Goal: Browse casually: Explore the website without a specific task or goal

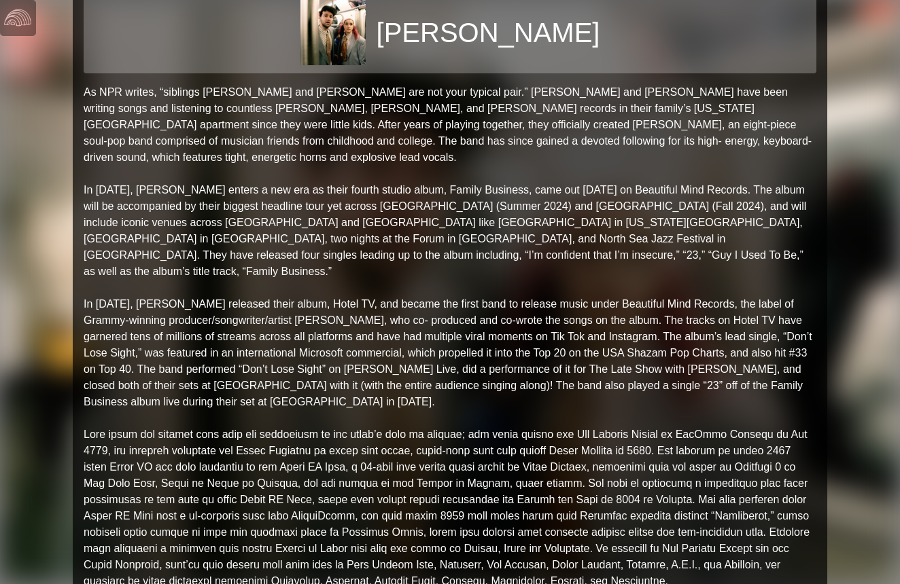
scroll to position [58, 0]
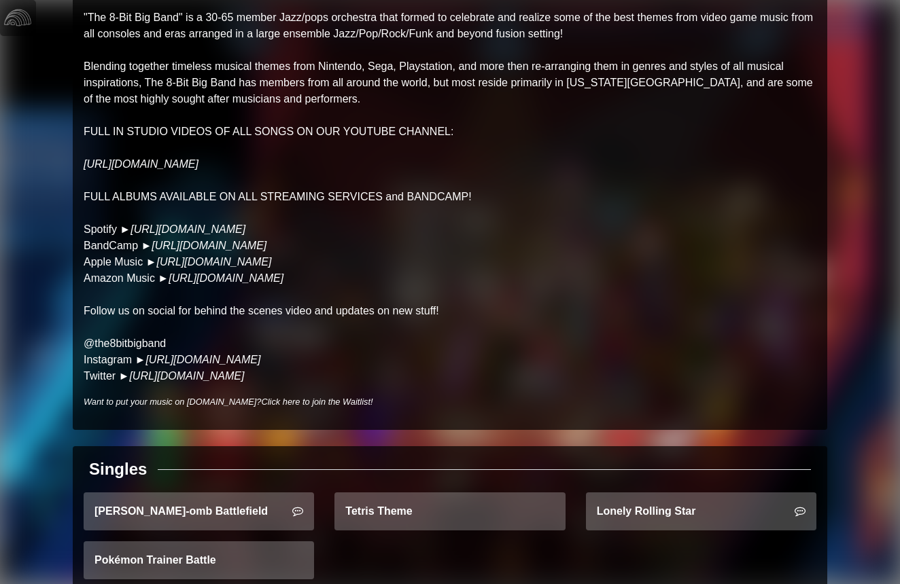
scroll to position [129, 0]
